Goal: Find specific page/section: Find specific page/section

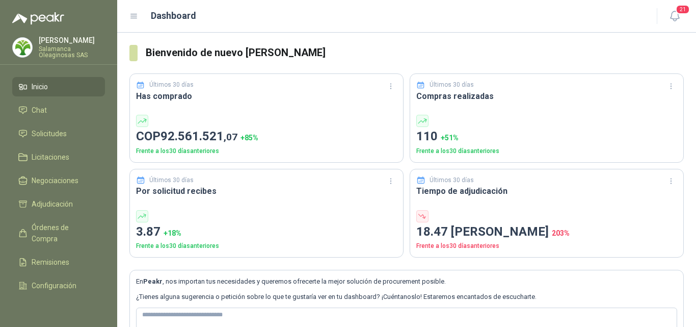
click at [72, 90] on li "Inicio" at bounding box center [58, 86] width 81 height 11
click at [69, 125] on link "Solicitudes" at bounding box center [58, 133] width 93 height 19
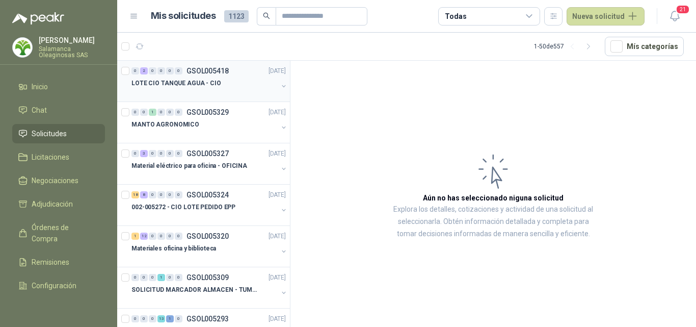
click at [196, 87] on p "LOTE CIO TANQUE AGUA - CIO" at bounding box center [176, 83] width 90 height 10
